Goal: Task Accomplishment & Management: Use online tool/utility

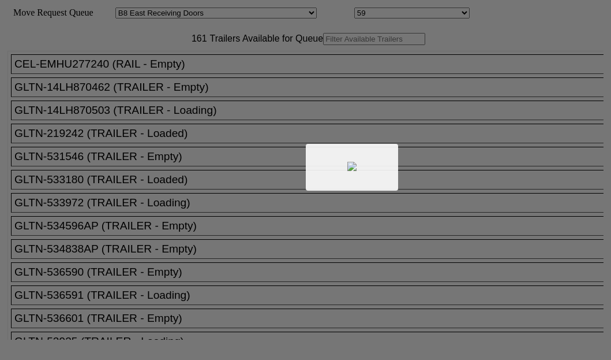
select select "536"
select select "8227"
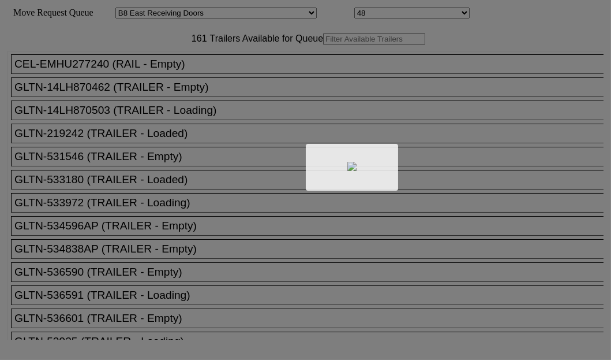
click at [204, 74] on div at bounding box center [305, 180] width 611 height 360
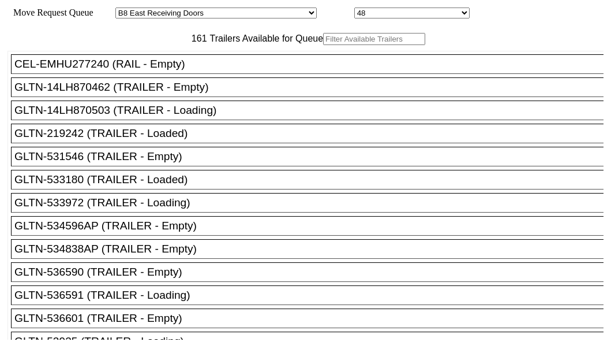
click at [323, 45] on input "text" at bounding box center [374, 39] width 102 height 12
paste input "XPOU422959"
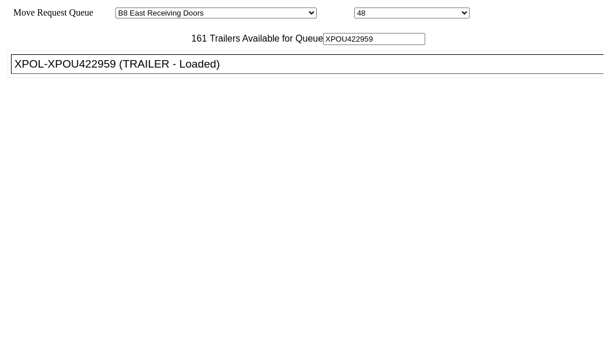
type input "XPOU422959"
click at [100, 70] on div "XPOL-XPOU422959 (TRAILER - Loaded)" at bounding box center [312, 64] width 596 height 13
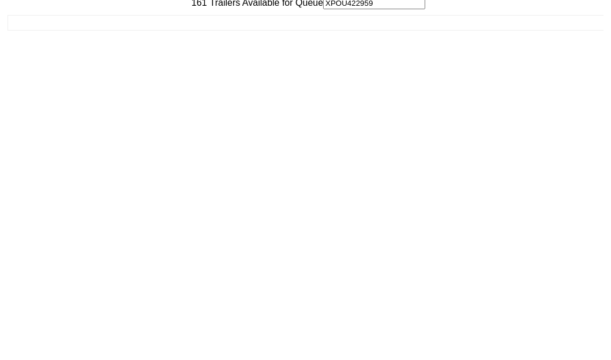
scroll to position [46, 0]
